Goal: Information Seeking & Learning: Learn about a topic

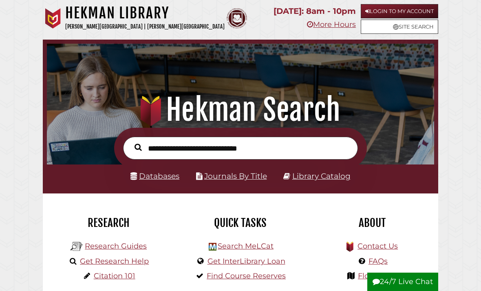
scroll to position [128, 383]
click at [163, 177] on link "Databases" at bounding box center [154, 175] width 49 height 9
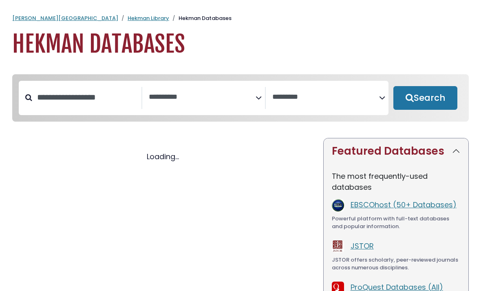
select select "Database Subject Filter"
select select "Database Vendors Filter"
select select "Database Subject Filter"
select select "Database Vendors Filter"
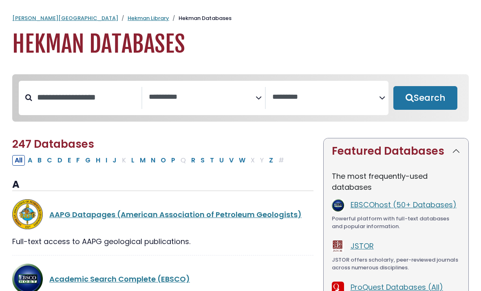
click at [189, 95] on textarea "Search" at bounding box center [202, 97] width 107 height 9
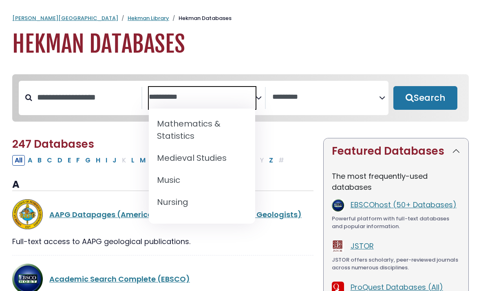
scroll to position [625, 0]
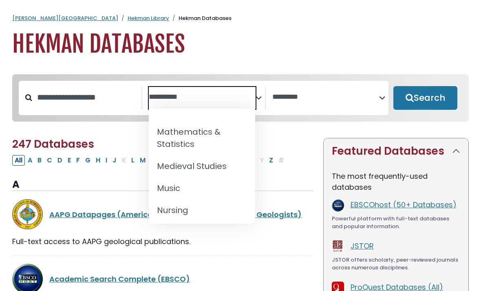
select select "*****"
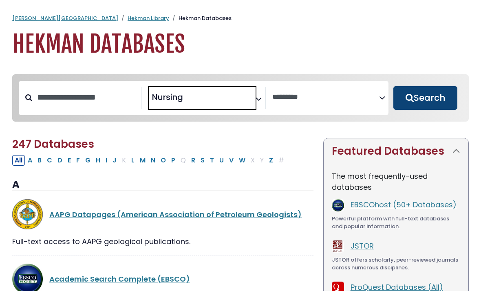
click at [428, 100] on button "Search" at bounding box center [425, 98] width 64 height 24
select select "Database Vendors Filter"
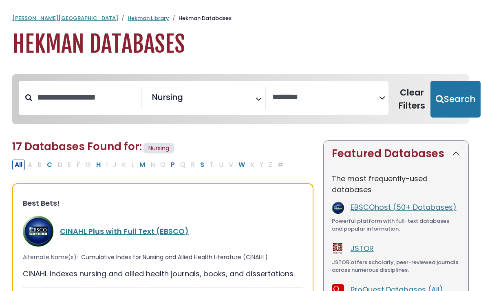
click at [132, 220] on div "CINAHL Plus with Full Text (EBSCO)" at bounding box center [163, 231] width 280 height 31
click at [131, 230] on link "CINAHL Plus with Full Text (EBSCO)" at bounding box center [124, 231] width 129 height 10
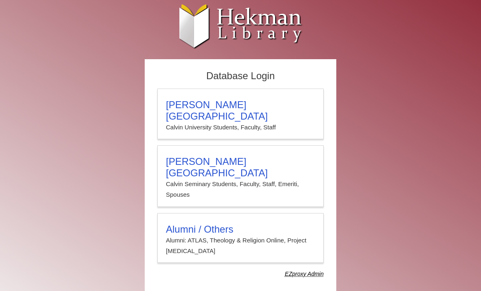
click at [117, 236] on div "Database Login Calvin University Calvin University Students, Faculty, Staff Cal…" at bounding box center [241, 179] width 408 height 240
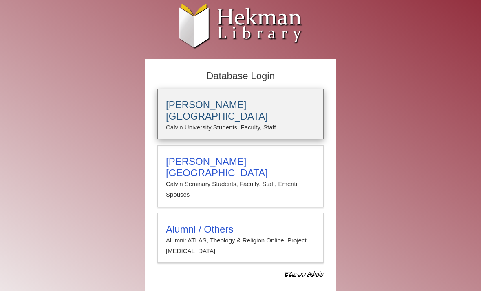
click at [249, 122] on p "Calvin University Students, Faculty, Staff" at bounding box center [240, 127] width 149 height 11
